Goal: Complete Application Form: Complete application form

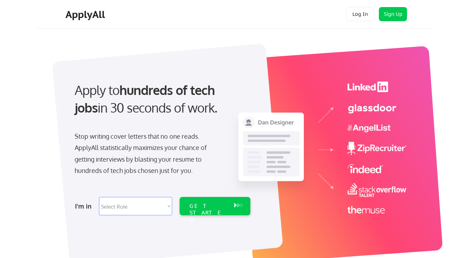
click at [167, 210] on select "Select Role Software Engineering Product Management Customer Success Sales UI/U…" at bounding box center [135, 206] width 73 height 18
select select ""hr_recruiting""
click at [99, 197] on select "Select Role Software Engineering Product Management Customer Success Sales UI/U…" at bounding box center [135, 206] width 73 height 18
select select ""hr_recruiting""
click at [210, 203] on div "GET STARTED" at bounding box center [209, 212] width 38 height 20
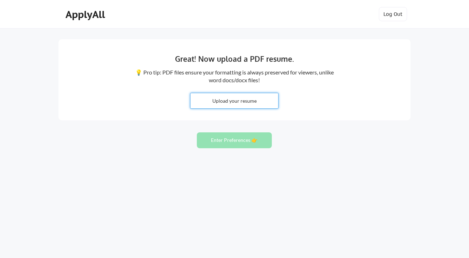
click at [237, 101] on input "file" at bounding box center [235, 100] width 88 height 15
type input "C:\fakepath\Jody Parry Resume - Apply All.pdf"
click at [219, 96] on input "file" at bounding box center [235, 100] width 88 height 15
type input "C:\fakepath\Jody Parry Resume - Apply All.pdf"
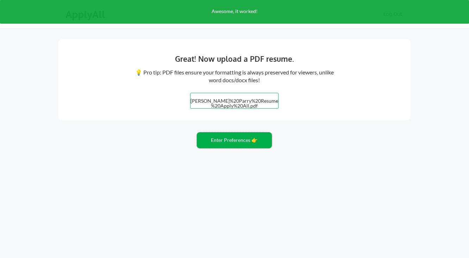
click at [237, 145] on button "Enter Preferences 👉" at bounding box center [234, 140] width 75 height 16
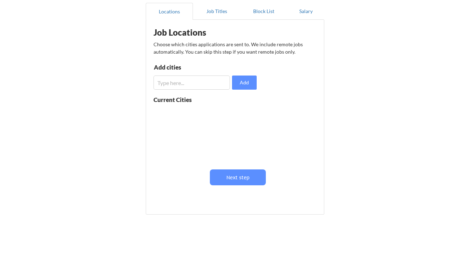
scroll to position [66, 0]
click at [204, 88] on input "input" at bounding box center [192, 83] width 76 height 14
type input "a"
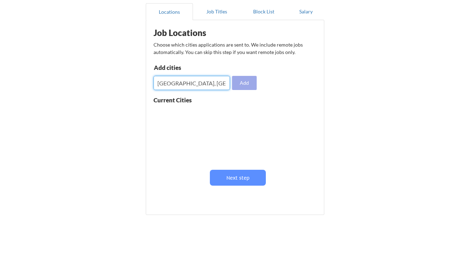
type input "Austin, TX"
click at [256, 85] on button "Add" at bounding box center [244, 83] width 25 height 14
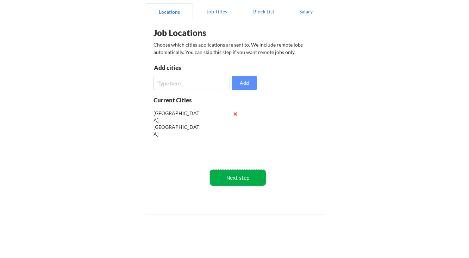
click at [251, 178] on button "Next step" at bounding box center [238, 178] width 56 height 16
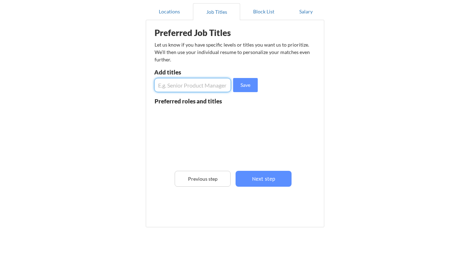
click at [213, 85] on input "input" at bounding box center [192, 85] width 77 height 14
type input "HR Director, Head of HR, Senior HRBP"
click at [258, 89] on div "Save" at bounding box center [206, 85] width 105 height 14
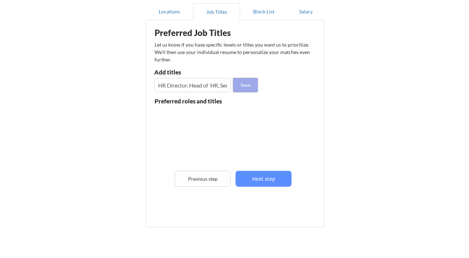
click at [253, 88] on button "Save" at bounding box center [245, 85] width 25 height 14
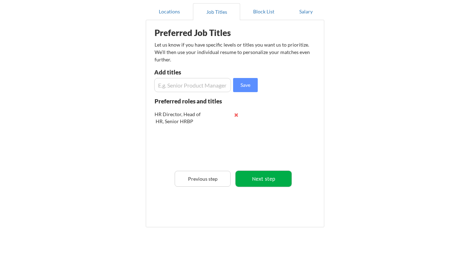
click at [277, 181] on button "Next step" at bounding box center [264, 179] width 56 height 16
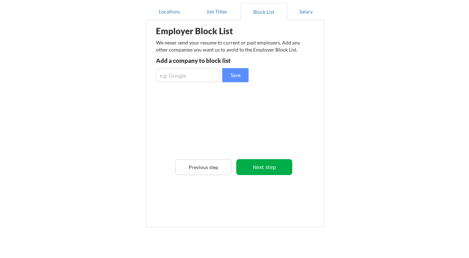
click at [276, 170] on button "Next step" at bounding box center [264, 167] width 56 height 16
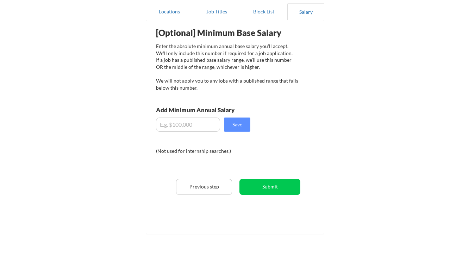
click at [201, 130] on input "input" at bounding box center [188, 124] width 64 height 14
type input "$2"
type input "$150,000"
click at [237, 127] on button "Save" at bounding box center [237, 124] width 26 height 14
click at [283, 192] on button "Submit" at bounding box center [270, 187] width 61 height 16
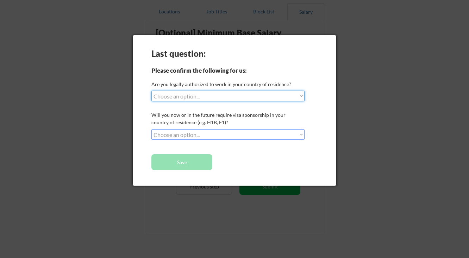
click at [233, 97] on select "Choose an option... Yes, I am a US Citizen Yes, I am a Canadian Citizen Yes, I …" at bounding box center [228, 96] width 153 height 11
select select ""yes__i_am_a_us_citizen""
click at [152, 91] on select "Choose an option... Yes, I am a US Citizen Yes, I am a Canadian Citizen Yes, I …" at bounding box center [228, 96] width 153 height 11
click at [231, 135] on select "Choose an option... No, I will not need sponsorship Yes, I will need sponsorship" at bounding box center [228, 134] width 153 height 11
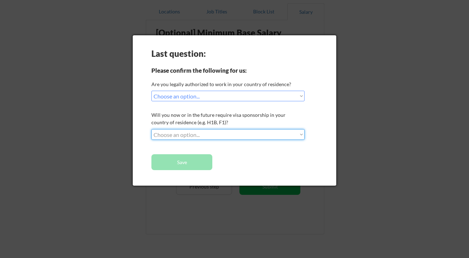
select select ""no__i_will_not_need_sponsorship""
click at [152, 129] on select "Choose an option... No, I will not need sponsorship Yes, I will need sponsorship" at bounding box center [228, 134] width 153 height 11
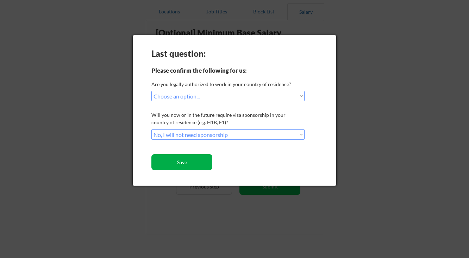
click at [202, 161] on button "Save" at bounding box center [182, 162] width 61 height 16
